Goal: Transaction & Acquisition: Book appointment/travel/reservation

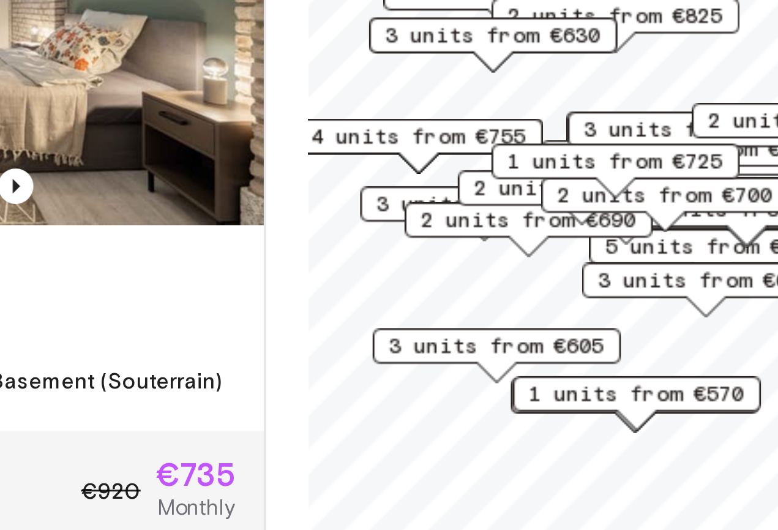
scroll to position [56, 0]
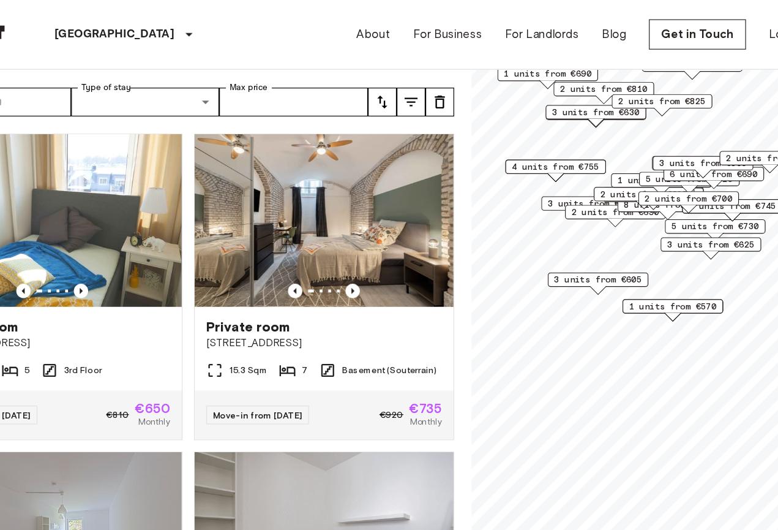
click at [553, 238] on span "3 units from €605" at bounding box center [590, 238] width 75 height 11
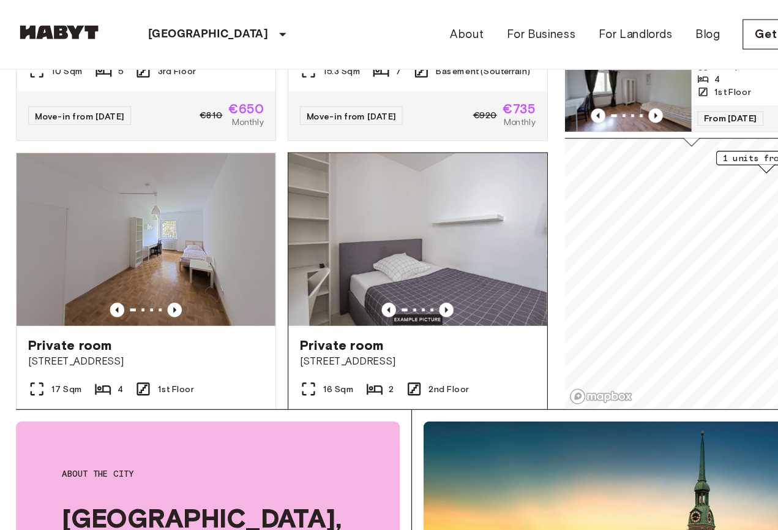
scroll to position [128, 0]
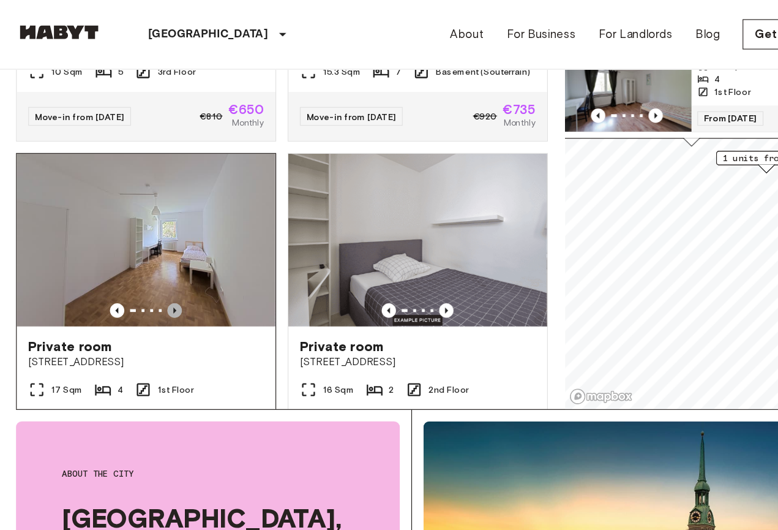
click at [150, 258] on icon "Previous image" at bounding box center [150, 264] width 12 height 12
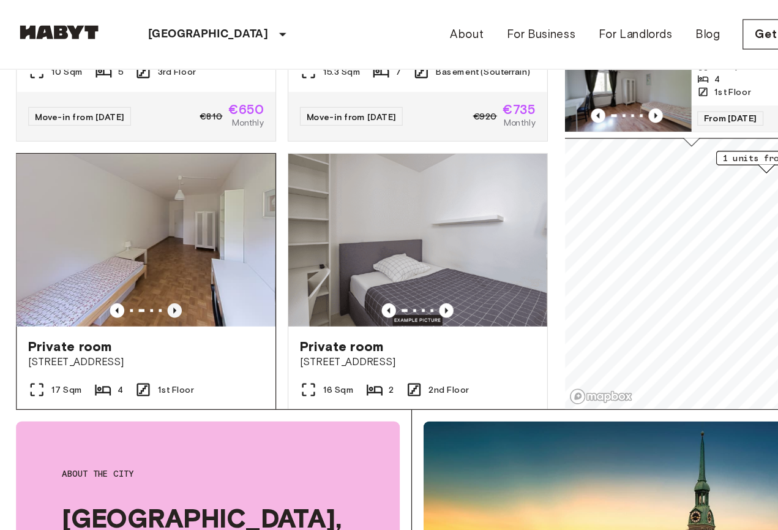
click at [150, 258] on icon "Previous image" at bounding box center [150, 264] width 12 height 12
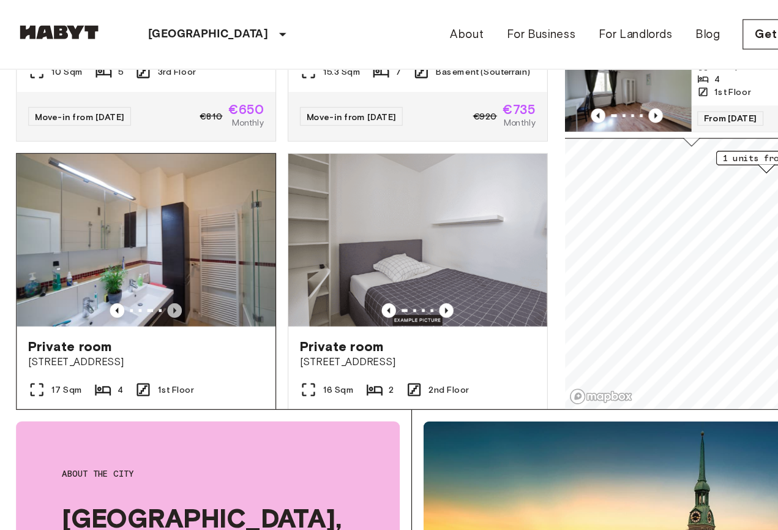
click at [150, 258] on icon "Previous image" at bounding box center [150, 264] width 12 height 12
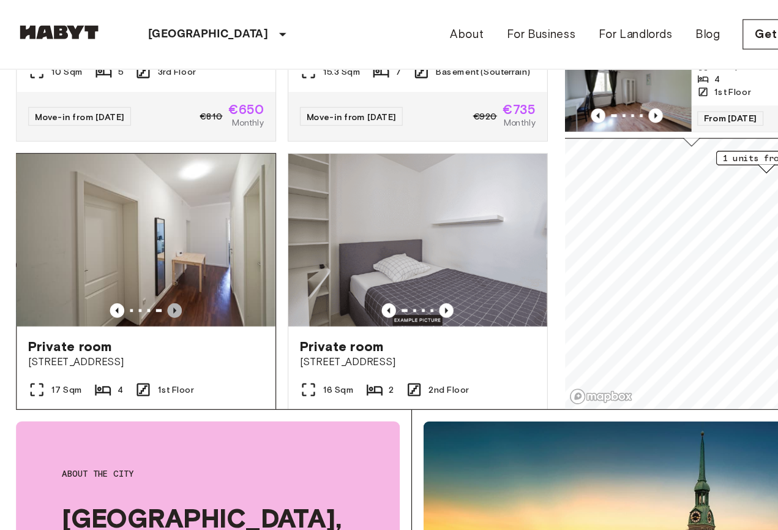
click at [150, 258] on icon "Previous image" at bounding box center [150, 264] width 12 height 12
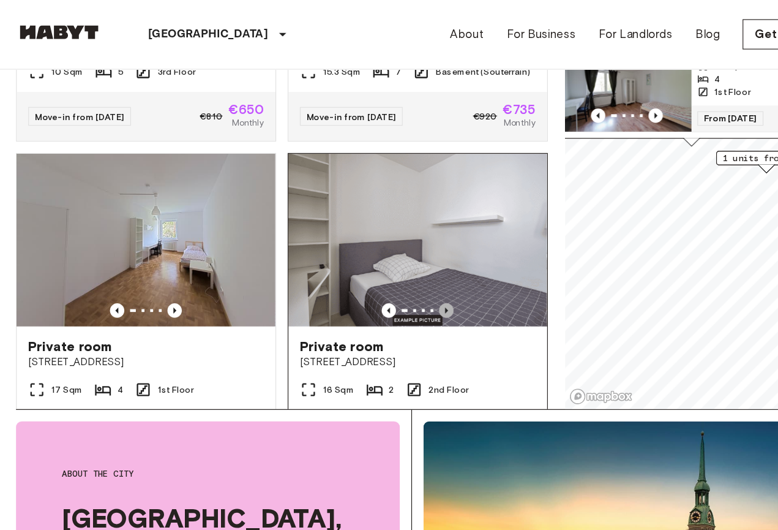
click at [383, 258] on icon "Previous image" at bounding box center [381, 264] width 12 height 12
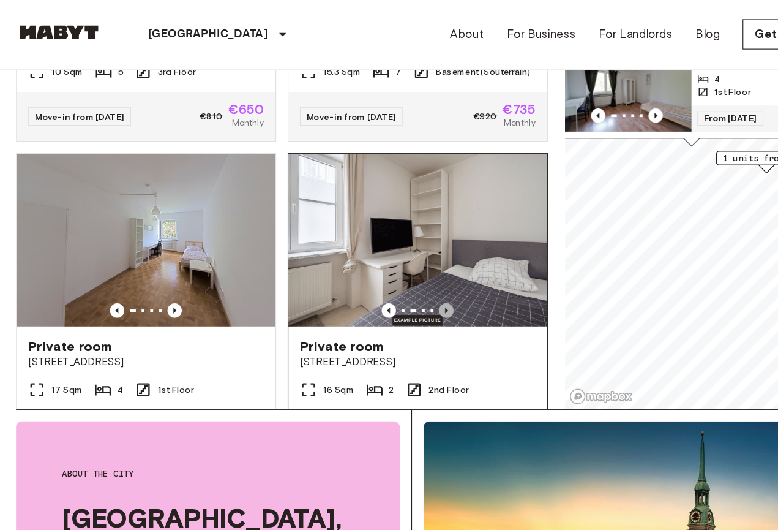
click at [383, 258] on icon "Previous image" at bounding box center [381, 264] width 12 height 12
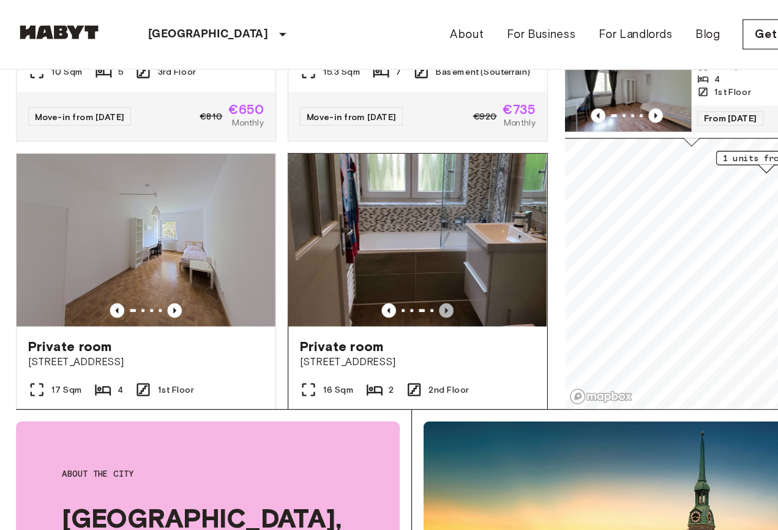
click at [383, 258] on icon "Previous image" at bounding box center [381, 264] width 12 height 12
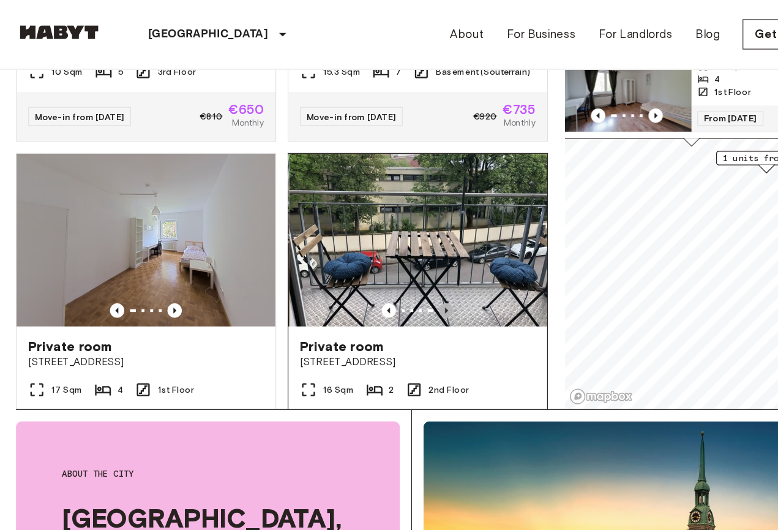
click at [383, 258] on icon "Previous image" at bounding box center [381, 264] width 12 height 12
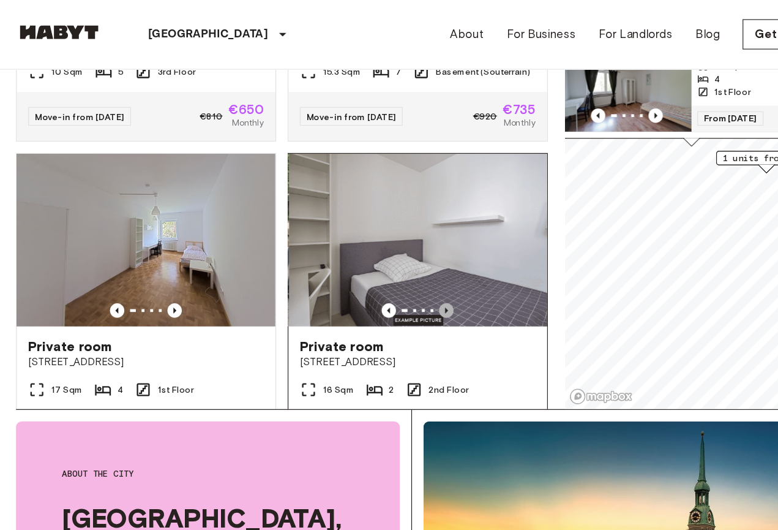
click at [383, 258] on icon "Previous image" at bounding box center [381, 264] width 12 height 12
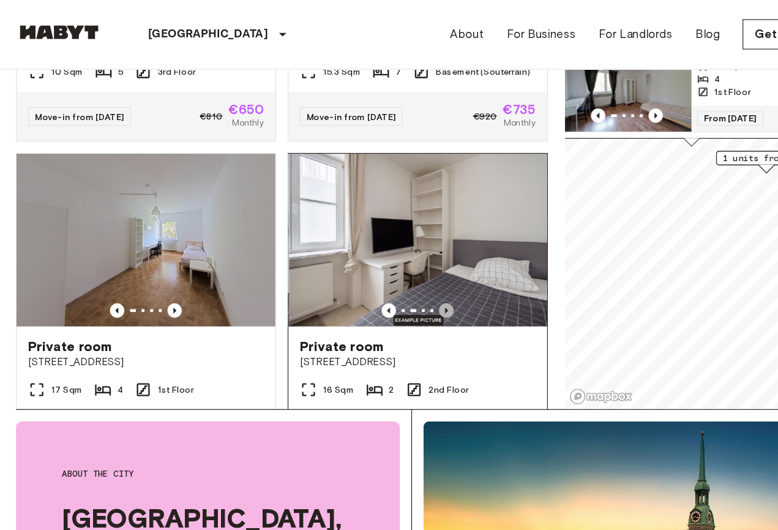
click at [383, 258] on icon "Previous image" at bounding box center [381, 264] width 12 height 12
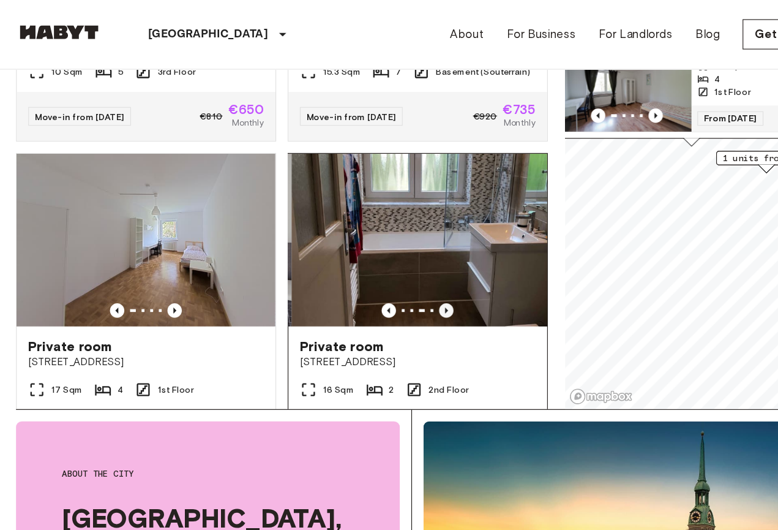
click at [383, 258] on icon "Previous image" at bounding box center [381, 264] width 12 height 12
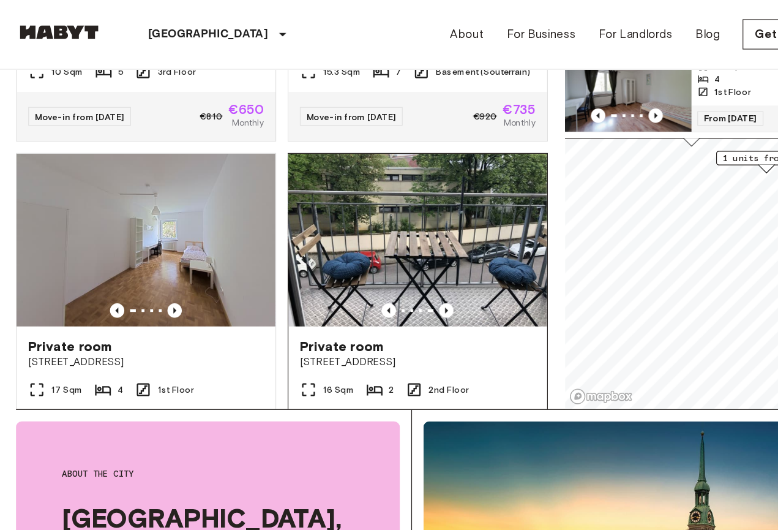
click at [285, 302] on span "[STREET_ADDRESS]" at bounding box center [357, 308] width 201 height 12
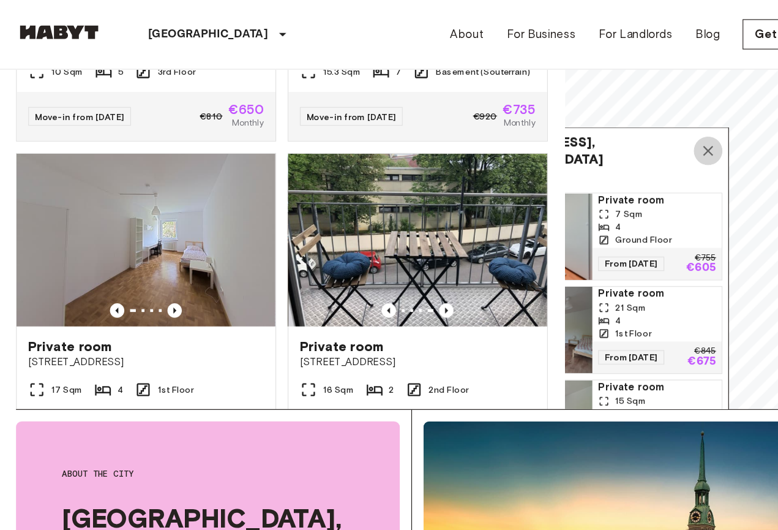
click at [605, 124] on icon "Map marker" at bounding box center [604, 128] width 9 height 9
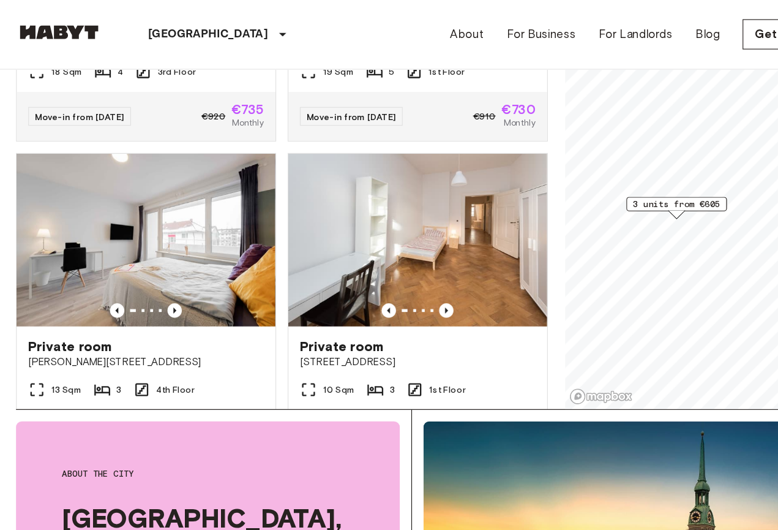
click at [575, 175] on span "3 units from €605" at bounding box center [577, 173] width 75 height 11
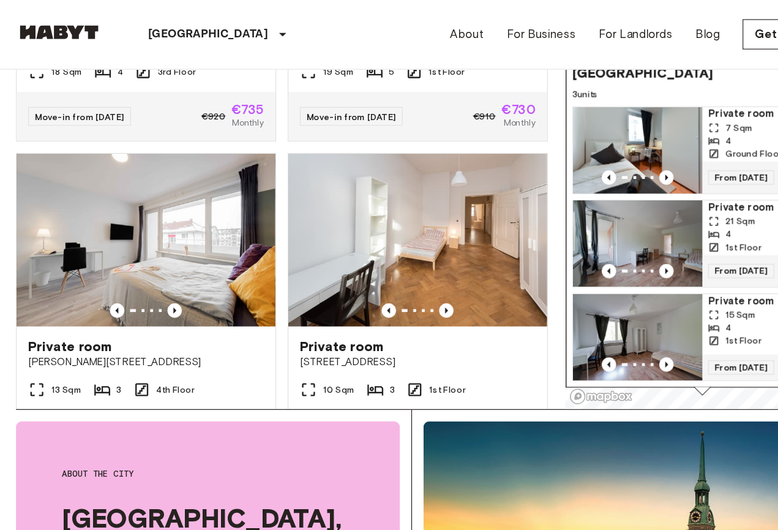
drag, startPoint x: 606, startPoint y: 173, endPoint x: 628, endPoint y: 323, distance: 151.6
click at [628, 323] on div "From [DATE] €805" at bounding box center [654, 313] width 110 height 22
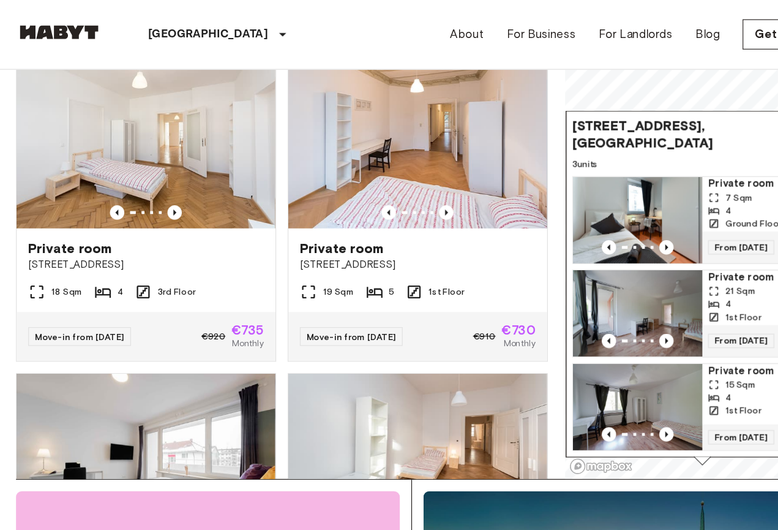
scroll to position [120, 0]
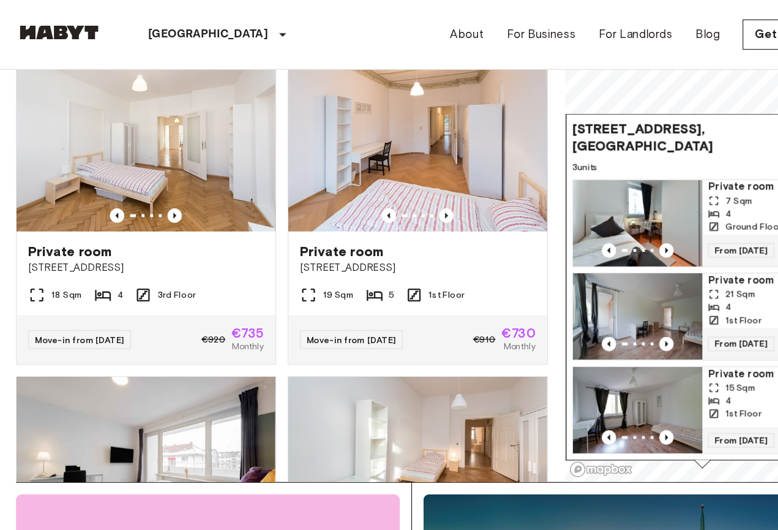
click at [561, 103] on span "[STREET_ADDRESS], [GEOGRAPHIC_DATA]" at bounding box center [587, 116] width 197 height 29
click at [542, 104] on span "[STREET_ADDRESS], [GEOGRAPHIC_DATA]" at bounding box center [587, 116] width 197 height 29
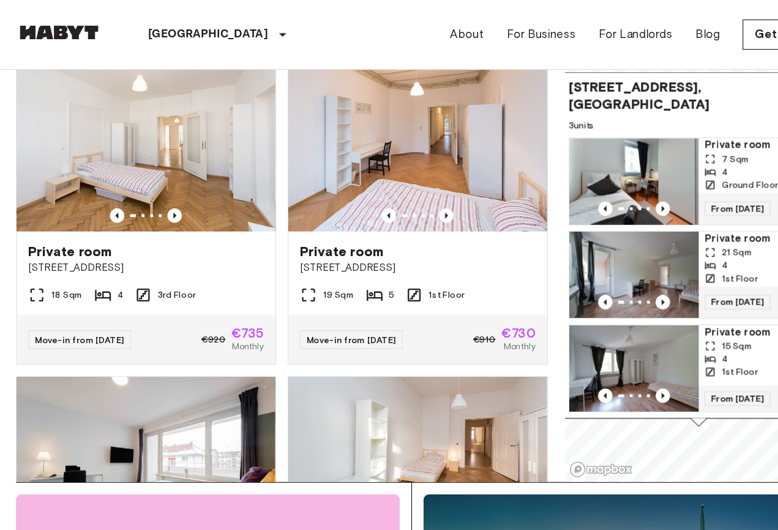
drag, startPoint x: 593, startPoint y: 132, endPoint x: 591, endPoint y: 95, distance: 36.8
click at [590, 101] on span "3 units" at bounding box center [597, 106] width 222 height 11
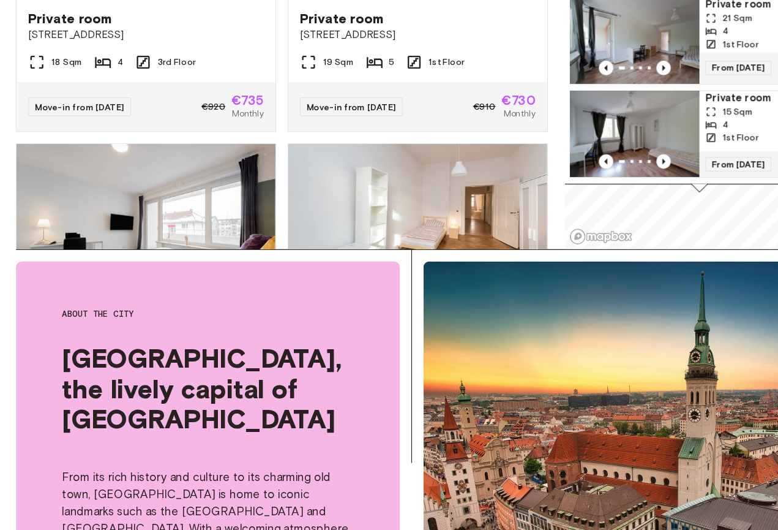
scroll to position [263, 0]
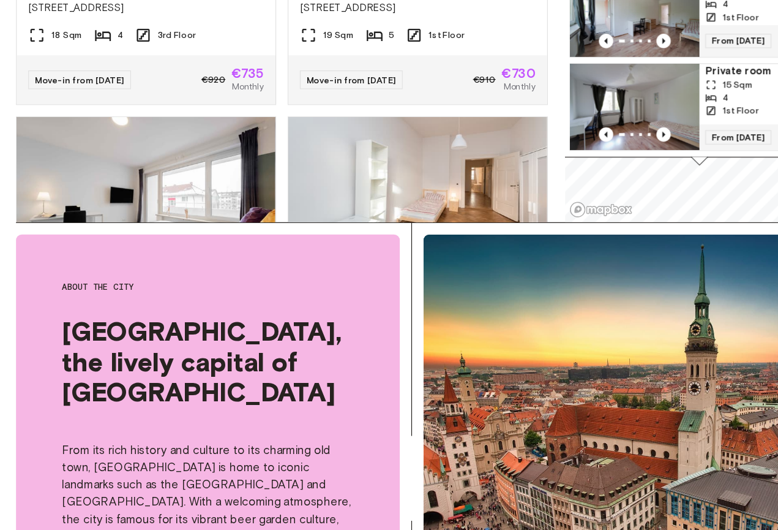
click at [598, 212] on div "Map marker" at bounding box center [596, 215] width 13 height 7
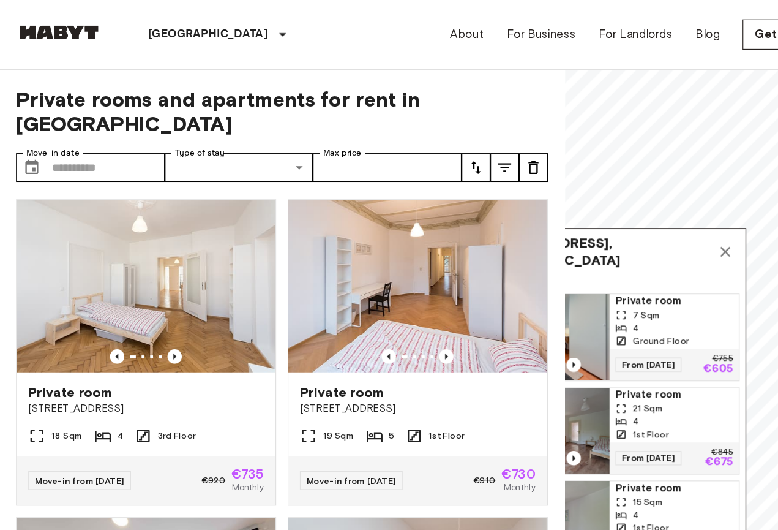
scroll to position [0, 0]
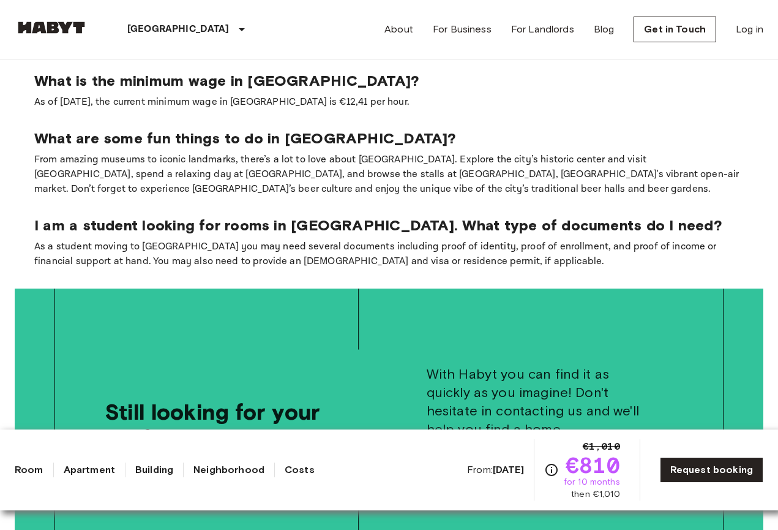
scroll to position [1615, 0]
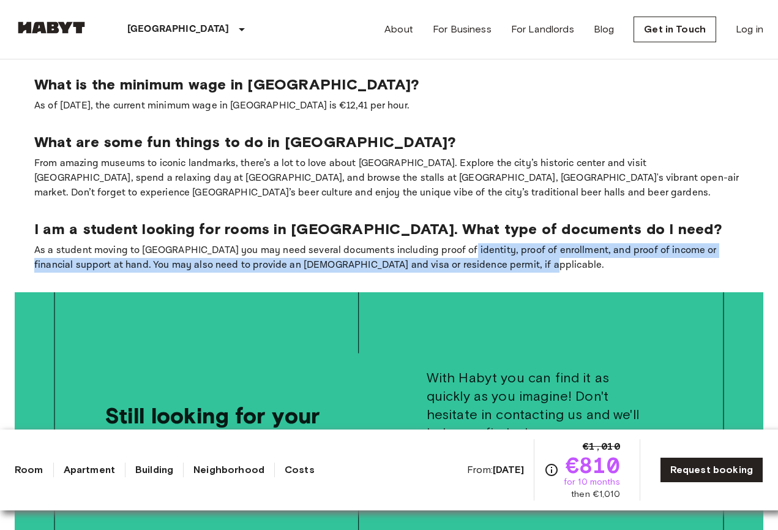
drag, startPoint x: 448, startPoint y: 197, endPoint x: 596, endPoint y: 203, distance: 147.7
click at [596, 243] on p "As a student moving to [GEOGRAPHIC_DATA] you may need several documents includi…" at bounding box center [389, 257] width 710 height 29
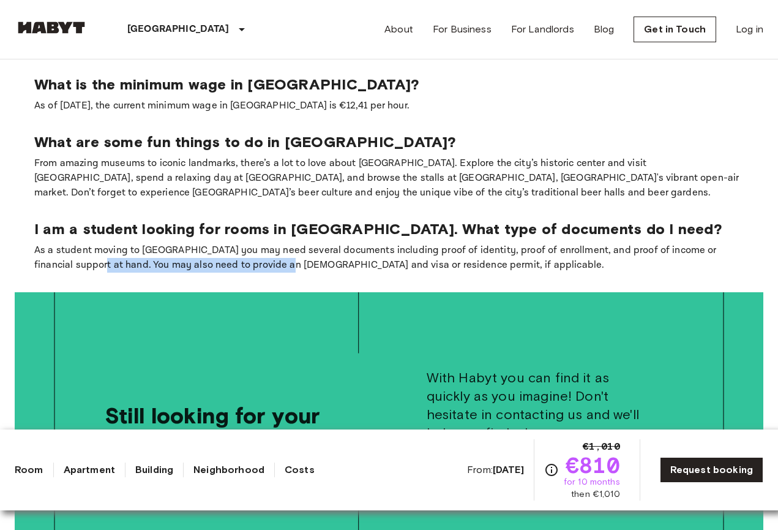
drag, startPoint x: 61, startPoint y: 209, endPoint x: 263, endPoint y: 215, distance: 202.7
click at [263, 243] on p "As a student moving to [GEOGRAPHIC_DATA] you may need several documents includi…" at bounding box center [389, 257] width 710 height 29
click at [278, 243] on p "As a student moving to [GEOGRAPHIC_DATA] you may need several documents includi…" at bounding box center [389, 257] width 710 height 29
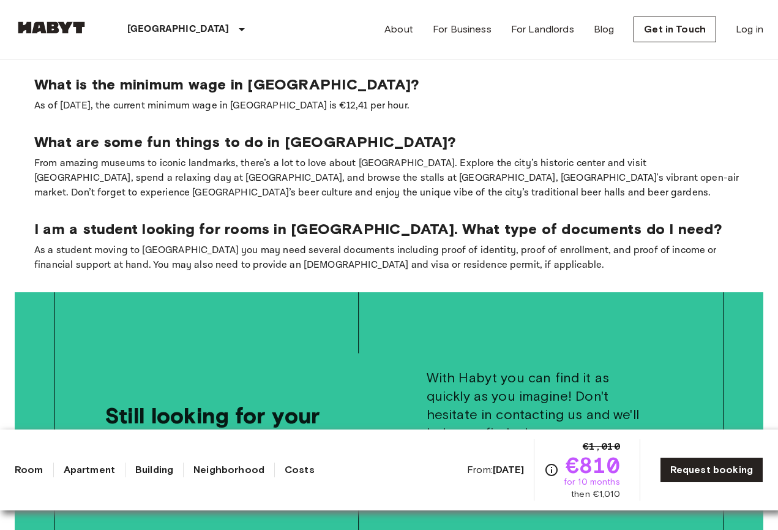
click at [358, 243] on p "As a student moving to [GEOGRAPHIC_DATA] you may need several documents includi…" at bounding box center [389, 257] width 710 height 29
click at [405, 243] on p "As a student moving to [GEOGRAPHIC_DATA] you may need several documents includi…" at bounding box center [389, 257] width 710 height 29
click at [363, 243] on p "As a student moving to [GEOGRAPHIC_DATA] you may need several documents includi…" at bounding box center [389, 257] width 710 height 29
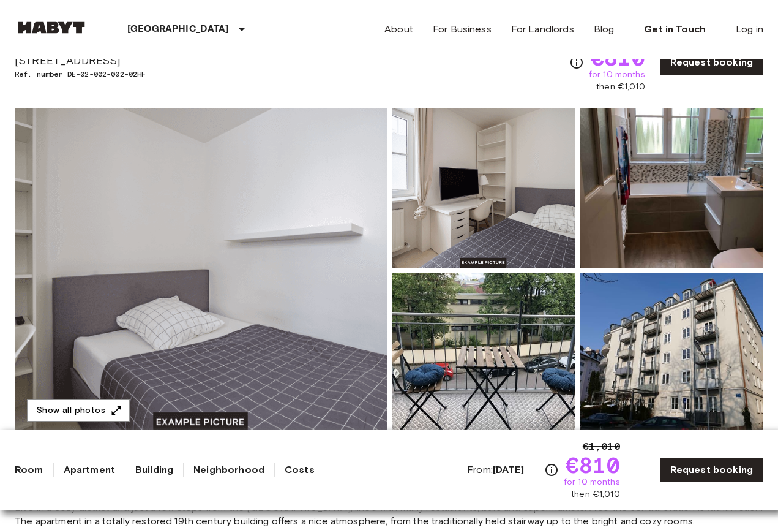
scroll to position [76, 0]
